Goal: Task Accomplishment & Management: Manage account settings

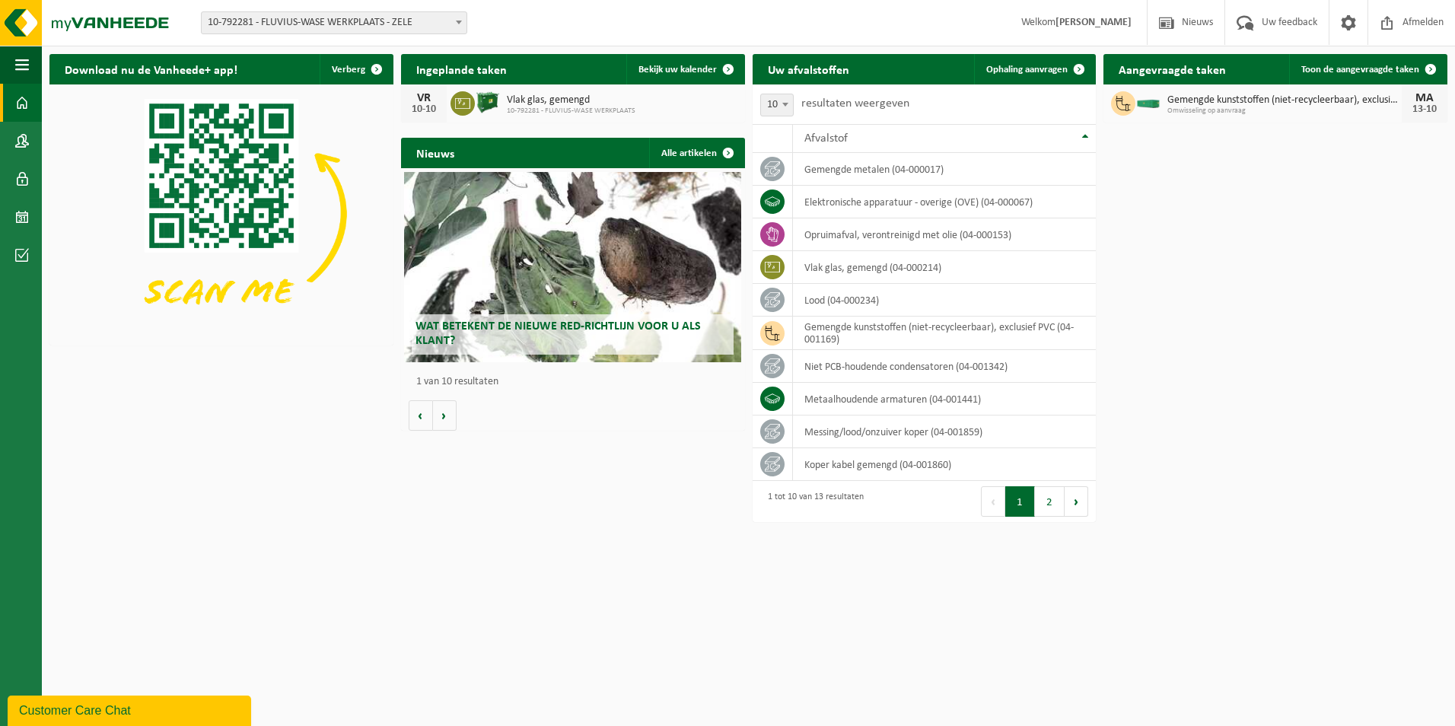
click at [1170, 119] on div "Gemengde kunststoffen (niet-recycleerbaar), exclusief pvc Omwisseling op aanvra…" at bounding box center [1275, 103] width 344 height 38
click at [1426, 63] on span at bounding box center [1430, 69] width 30 height 30
